Goal: Use online tool/utility: Utilize a website feature to perform a specific function

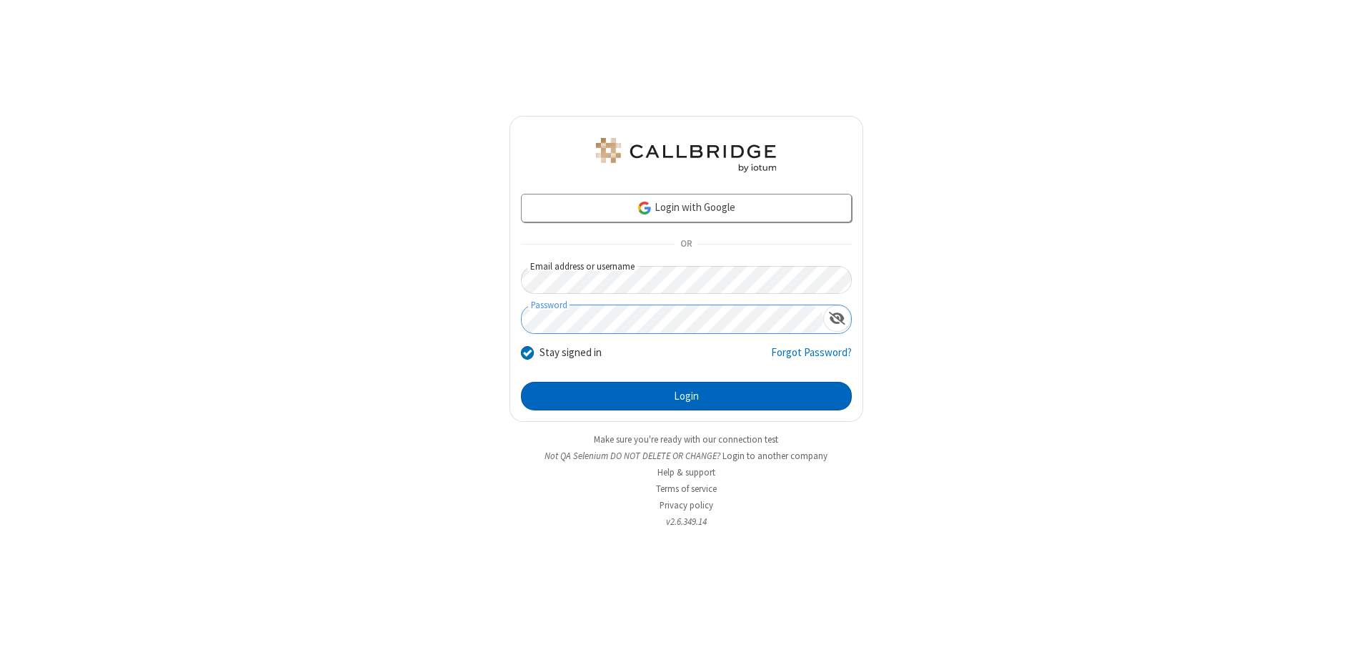
click at [686, 396] on button "Login" at bounding box center [686, 396] width 331 height 29
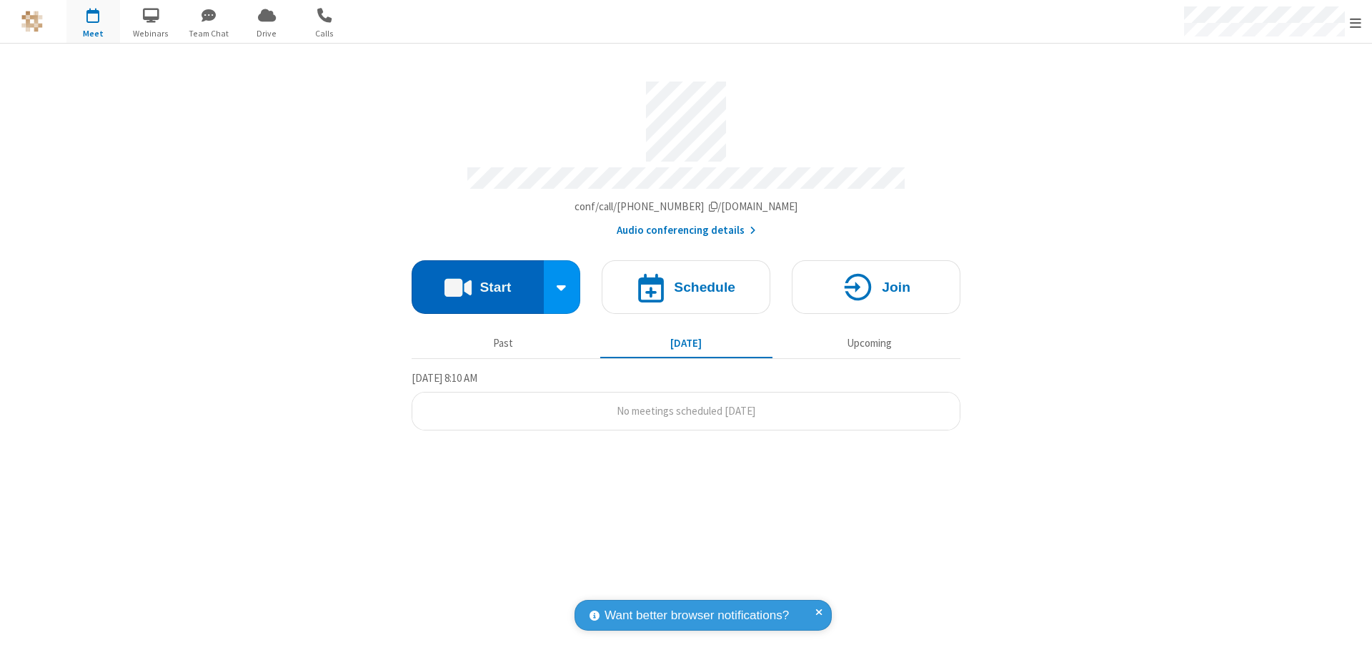
click at [477, 280] on button "Start" at bounding box center [478, 287] width 132 height 54
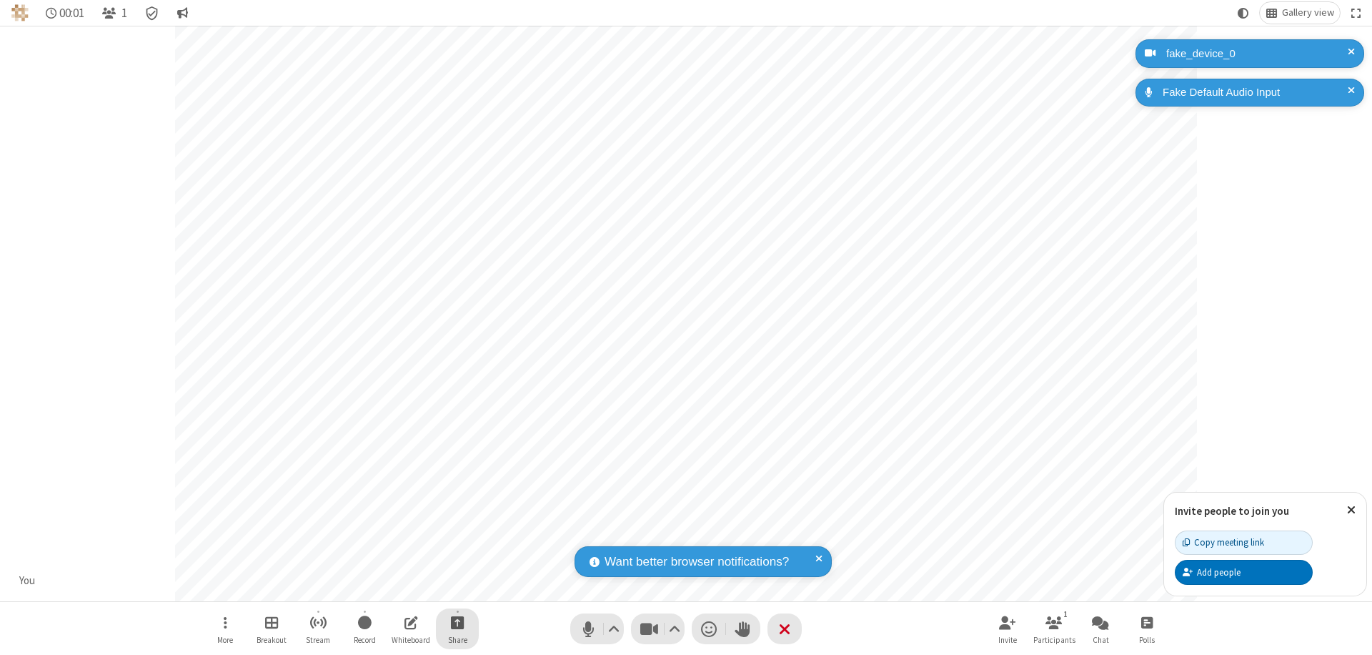
click at [457, 622] on span "Start sharing" at bounding box center [458, 622] width 14 height 18
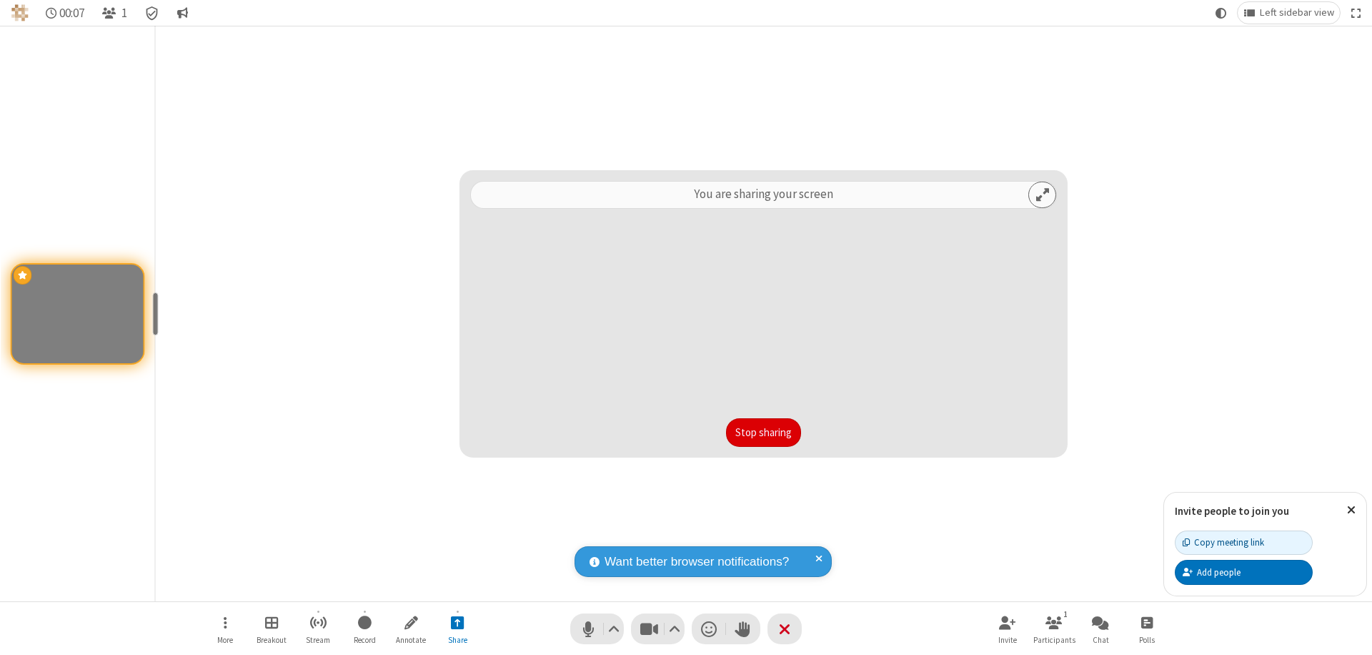
click at [763, 432] on button "Stop sharing" at bounding box center [763, 432] width 75 height 29
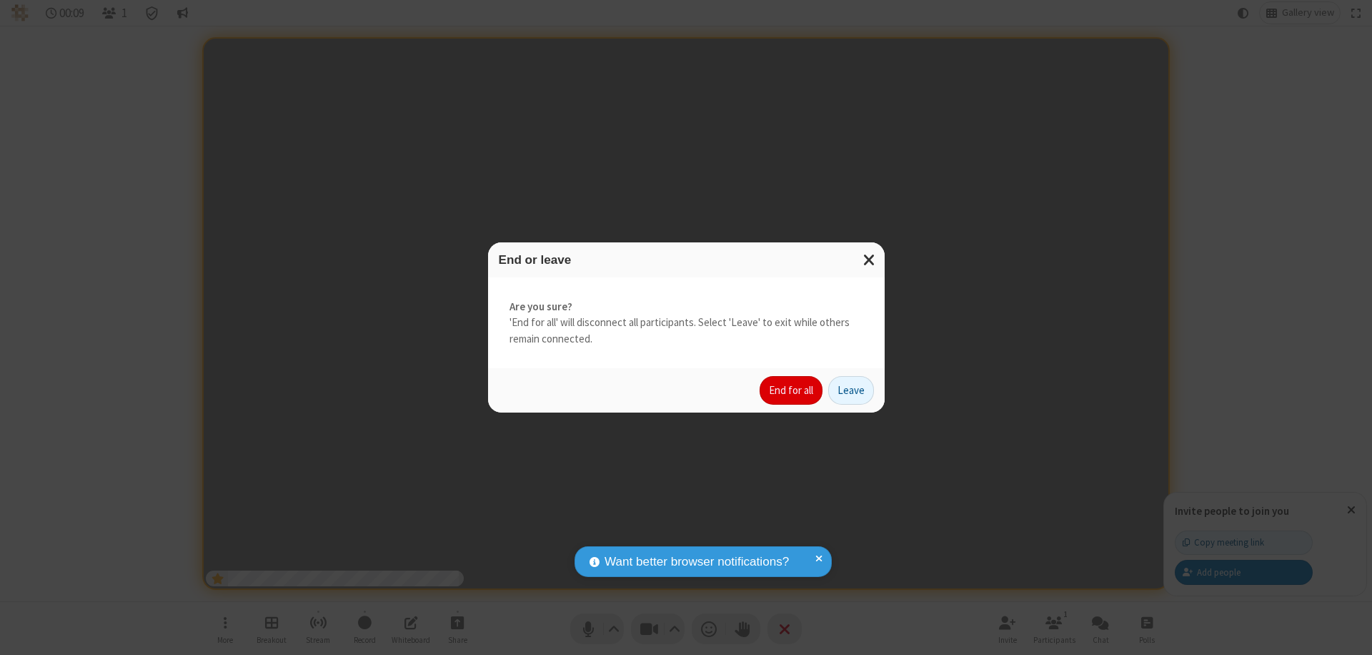
click at [792, 390] on button "End for all" at bounding box center [791, 390] width 63 height 29
